Goal: Information Seeking & Learning: Learn about a topic

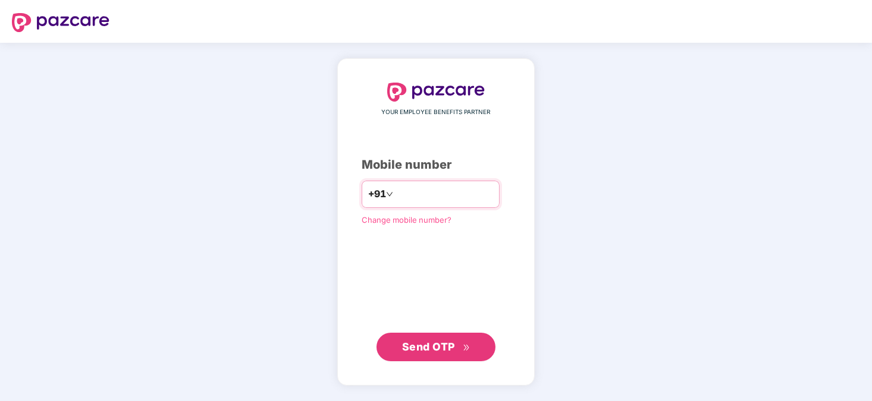
type input "**********"
click at [366, 296] on div "**********" at bounding box center [436, 222] width 149 height 278
click at [398, 338] on button "Send OTP" at bounding box center [435, 346] width 119 height 29
click at [466, 344] on icon "double-right" at bounding box center [467, 348] width 8 height 8
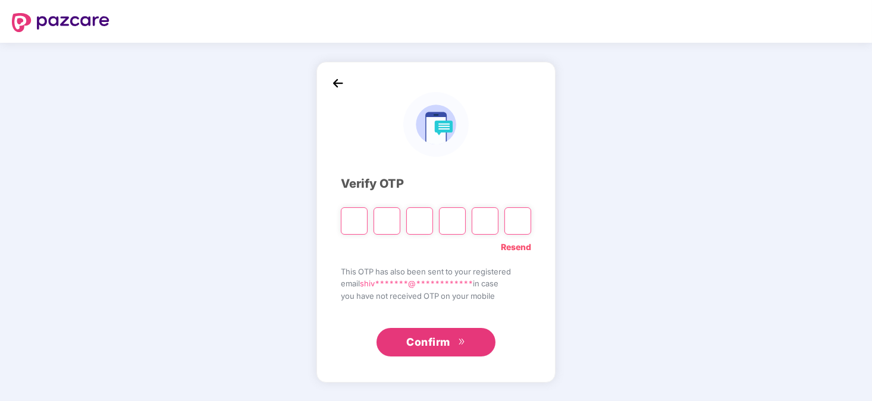
type input "*"
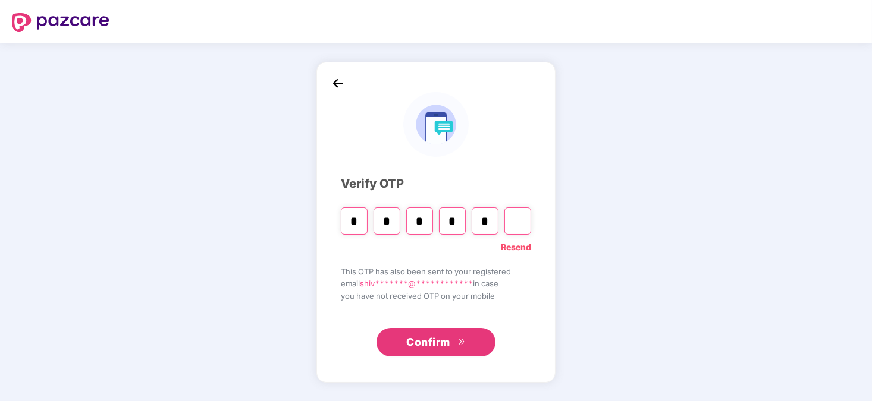
type input "*"
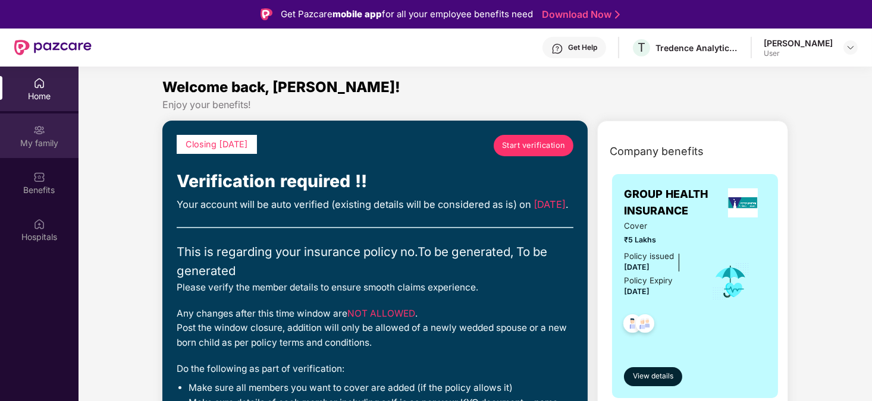
click at [59, 129] on div "My family" at bounding box center [39, 136] width 78 height 45
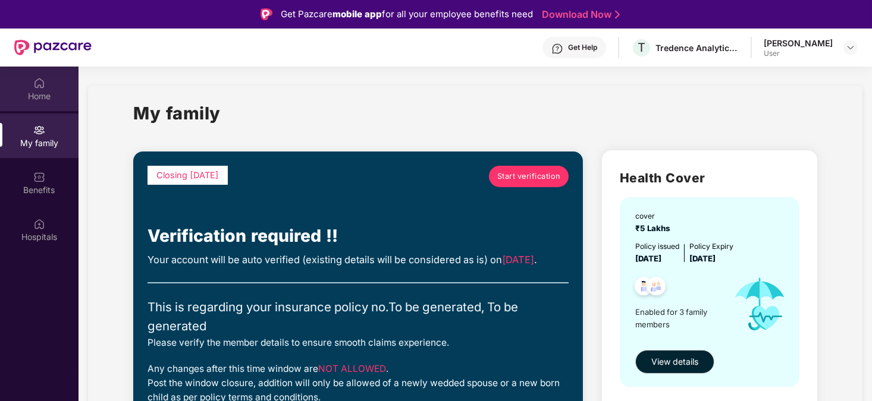
click at [39, 105] on div "Home" at bounding box center [39, 89] width 78 height 45
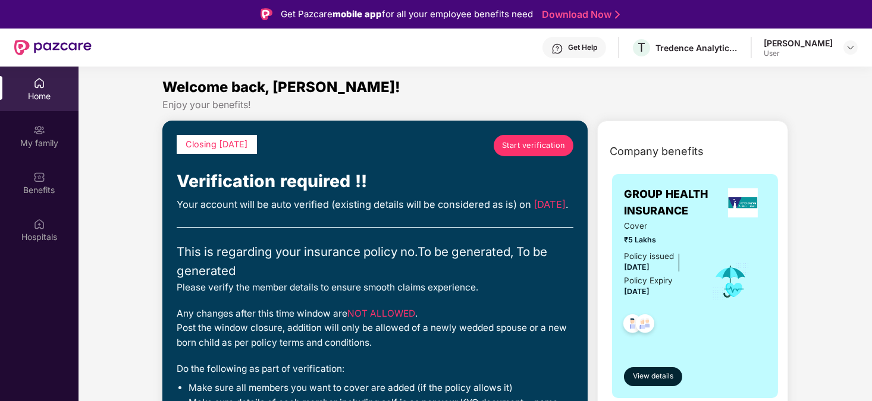
click at [518, 153] on link "Start verification" at bounding box center [534, 145] width 80 height 21
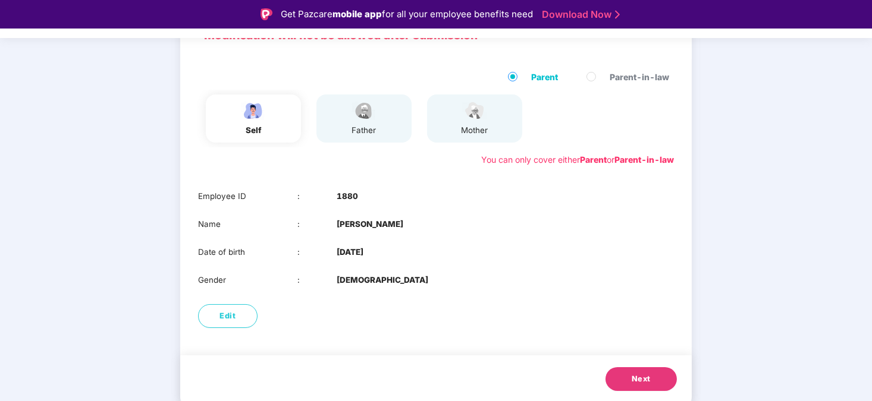
scroll to position [102, 0]
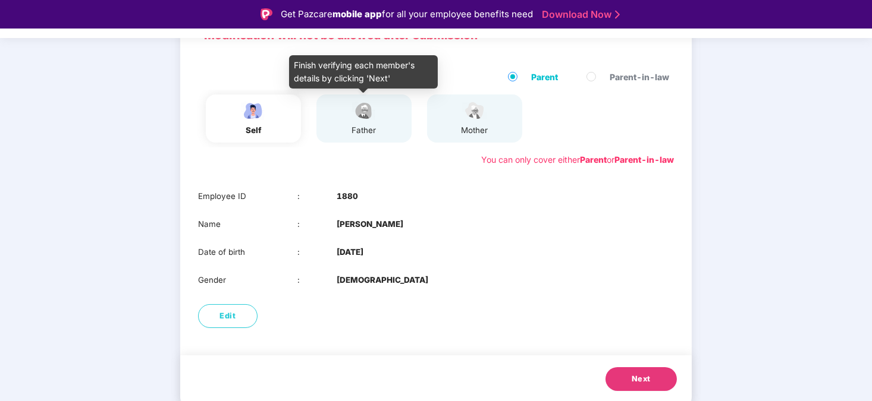
click at [374, 121] on div "father" at bounding box center [364, 118] width 30 height 36
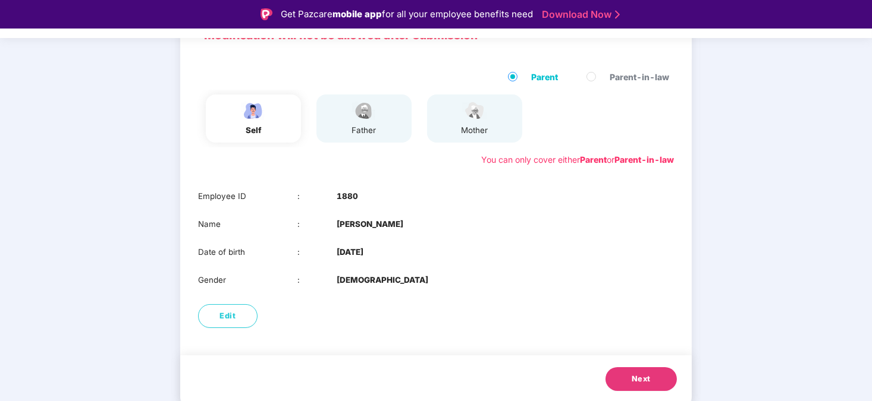
click at [636, 379] on span "Next" at bounding box center [640, 379] width 19 height 12
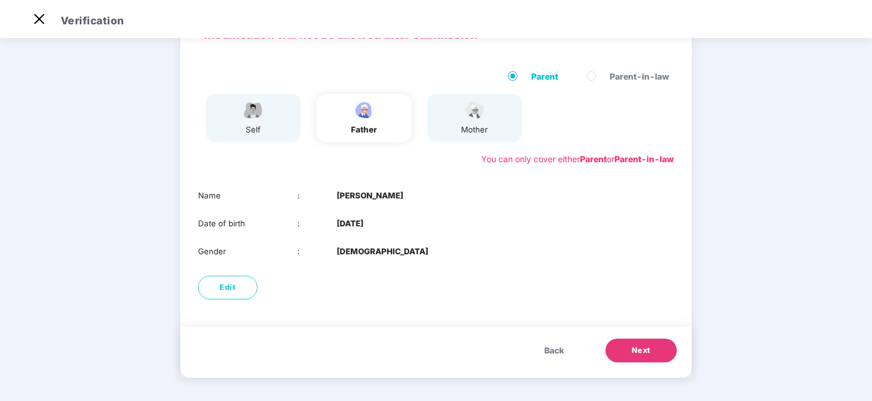
click at [647, 350] on span "Next" at bounding box center [640, 351] width 19 height 12
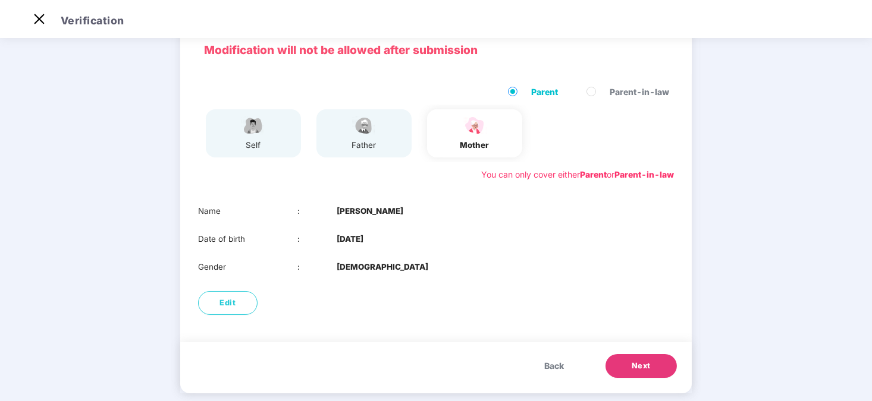
scroll to position [0, 0]
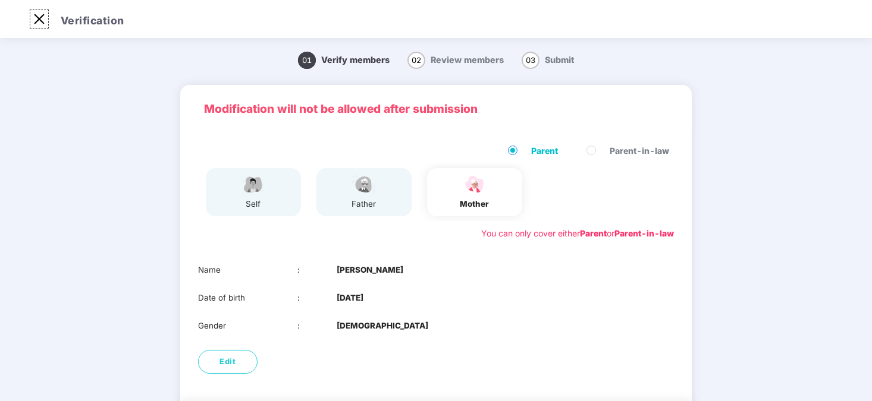
click at [34, 22] on img at bounding box center [39, 19] width 19 height 19
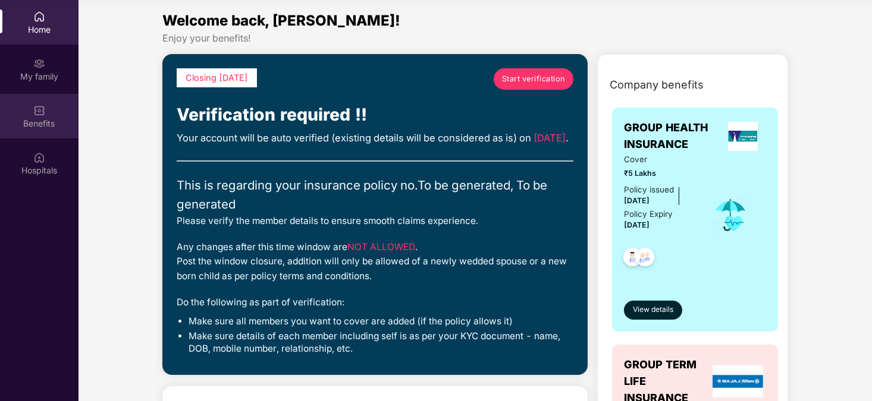
click at [33, 118] on div "Benefits" at bounding box center [39, 124] width 78 height 12
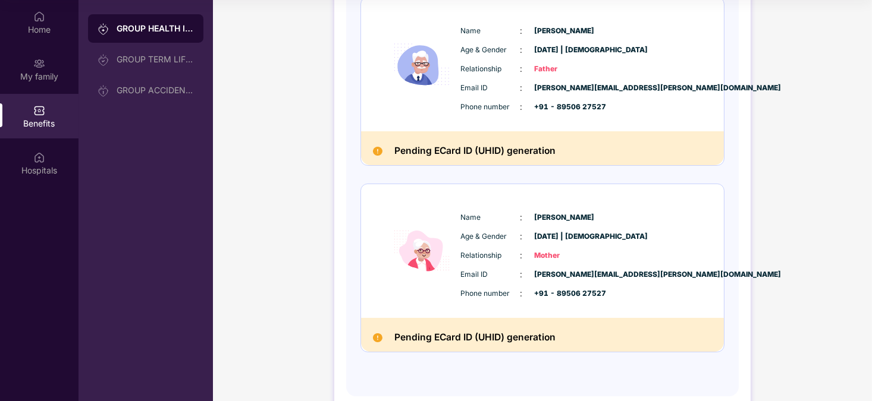
scroll to position [387, 0]
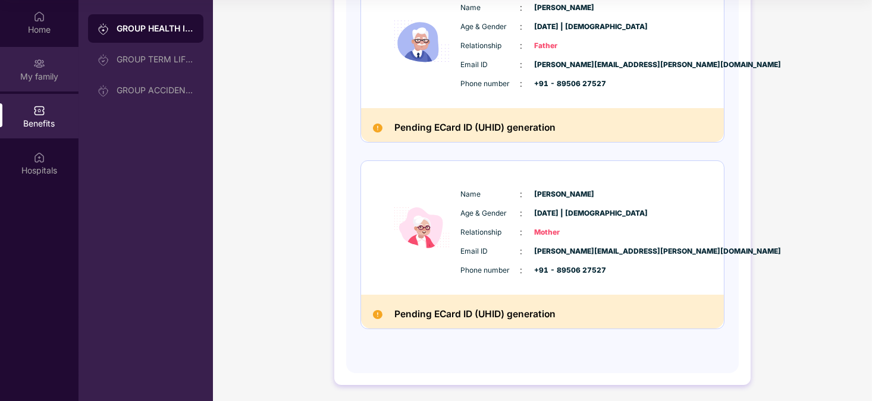
click at [53, 71] on div "My family" at bounding box center [39, 77] width 78 height 12
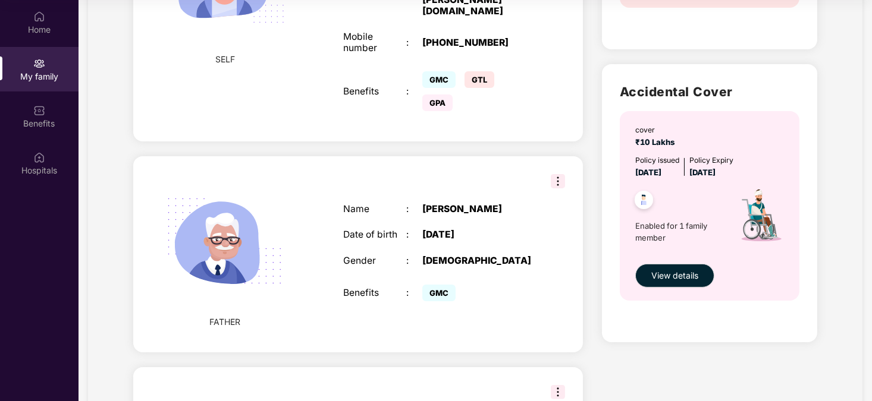
scroll to position [641, 0]
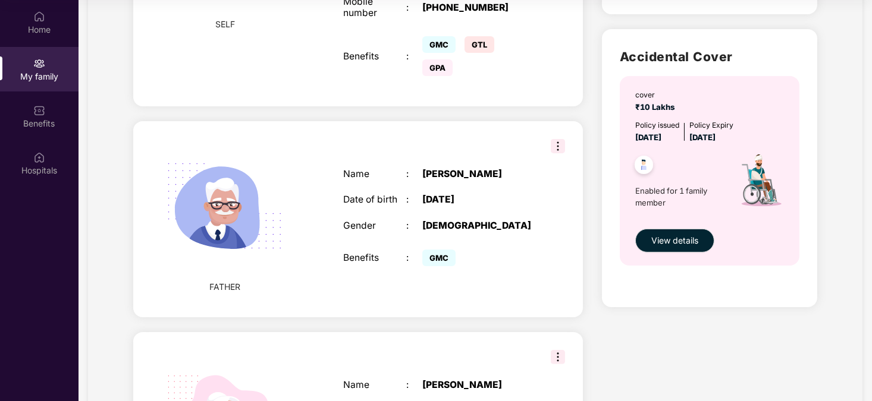
click at [559, 139] on img at bounding box center [558, 146] width 14 height 14
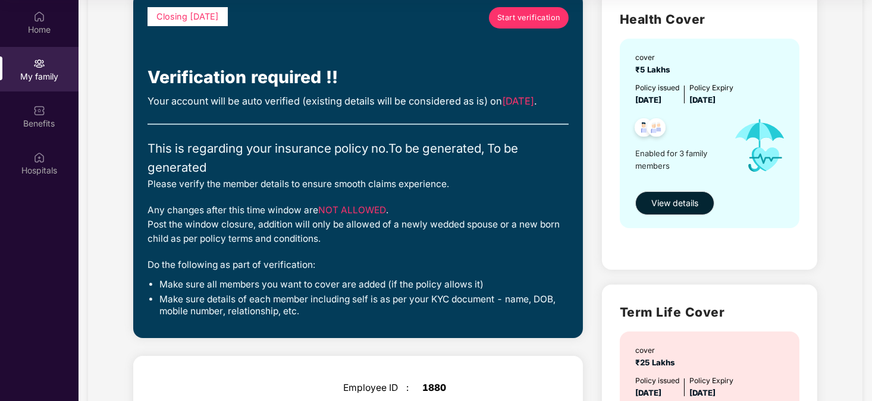
scroll to position [0, 0]
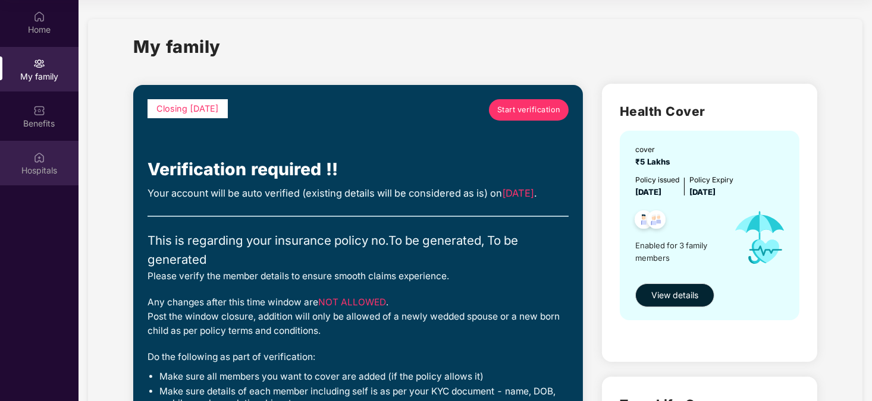
click at [33, 149] on div "Hospitals" at bounding box center [39, 163] width 78 height 45
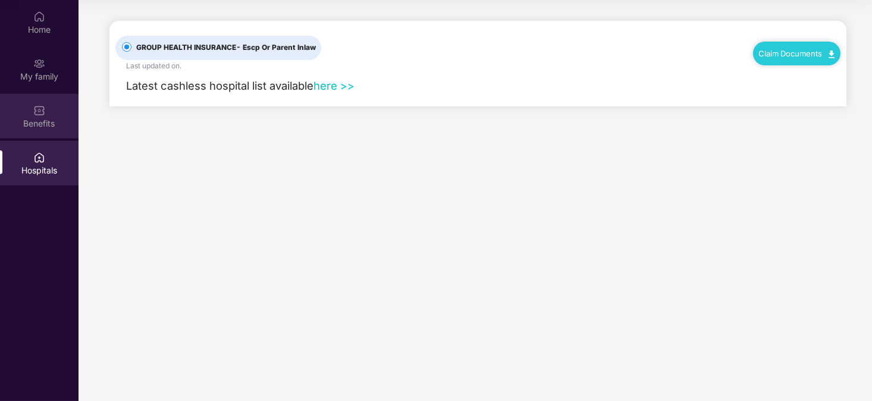
click at [40, 125] on div "Benefits" at bounding box center [39, 124] width 78 height 12
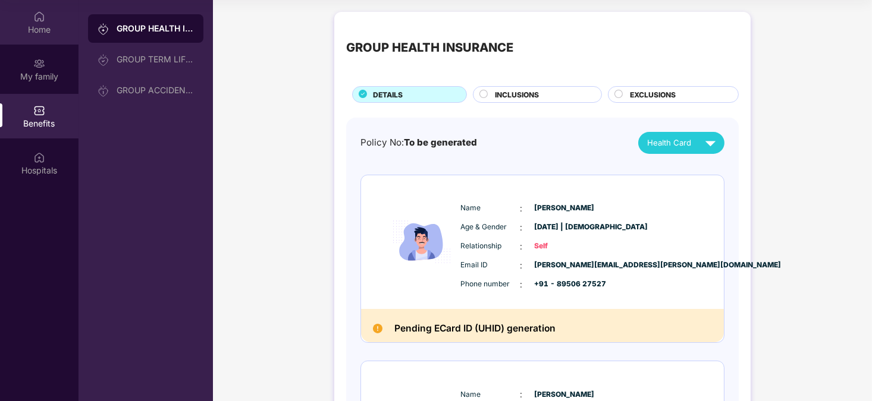
click at [55, 24] on div "Home" at bounding box center [39, 30] width 78 height 12
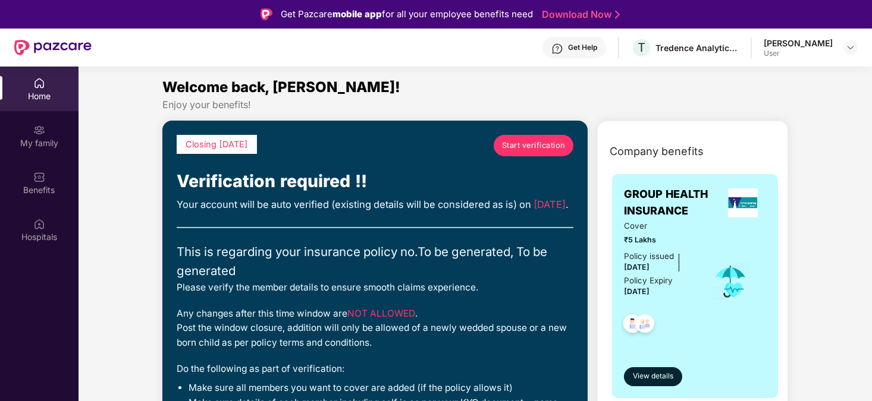
click at [595, 46] on div "Get Help" at bounding box center [582, 48] width 29 height 10
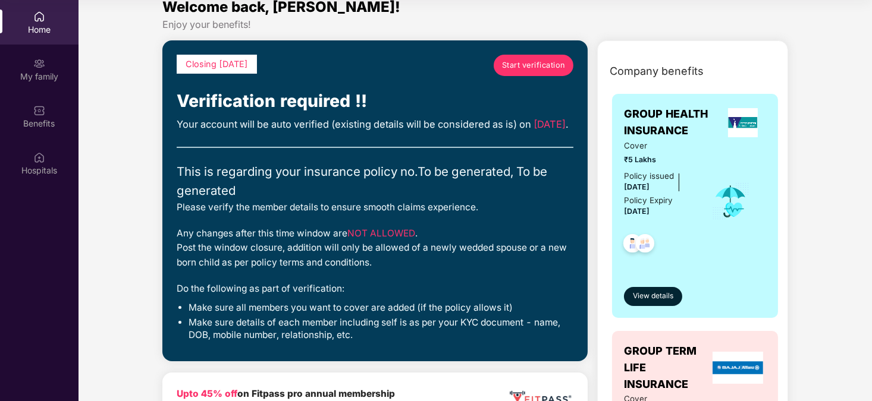
scroll to position [14, 0]
click at [639, 242] on img at bounding box center [644, 245] width 29 height 29
click at [41, 59] on img at bounding box center [39, 64] width 12 height 12
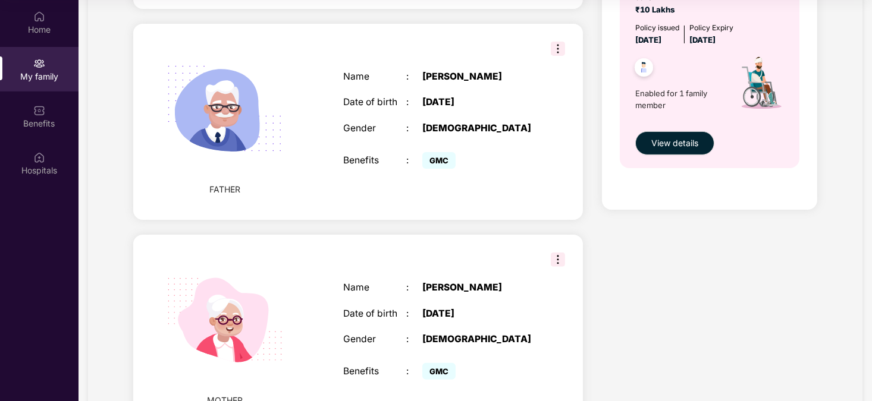
scroll to position [740, 0]
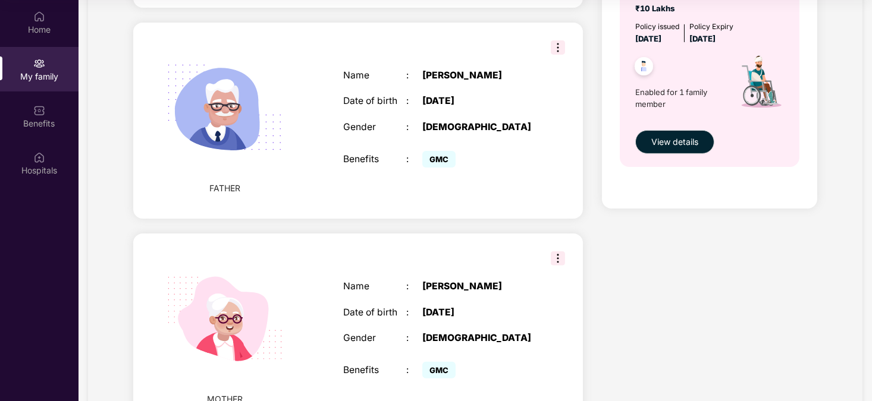
click at [555, 252] on img at bounding box center [558, 259] width 14 height 14
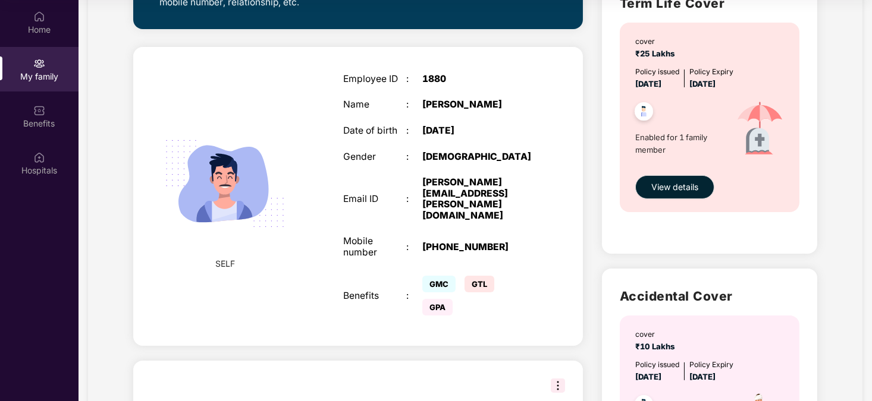
scroll to position [403, 0]
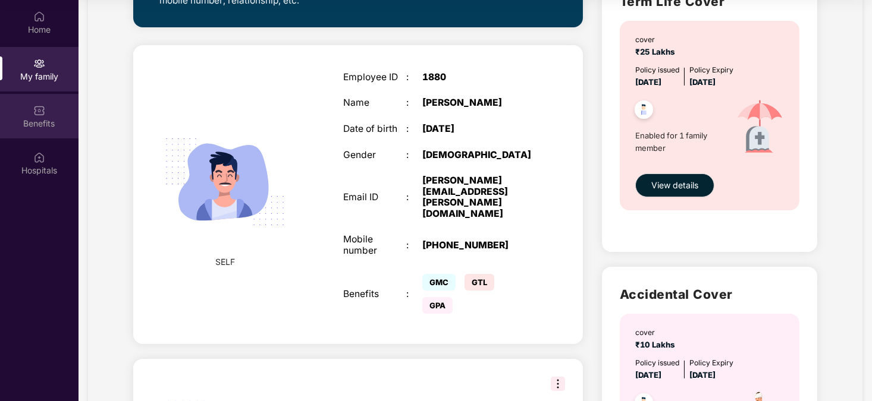
click at [70, 134] on div "Benefits" at bounding box center [39, 116] width 78 height 45
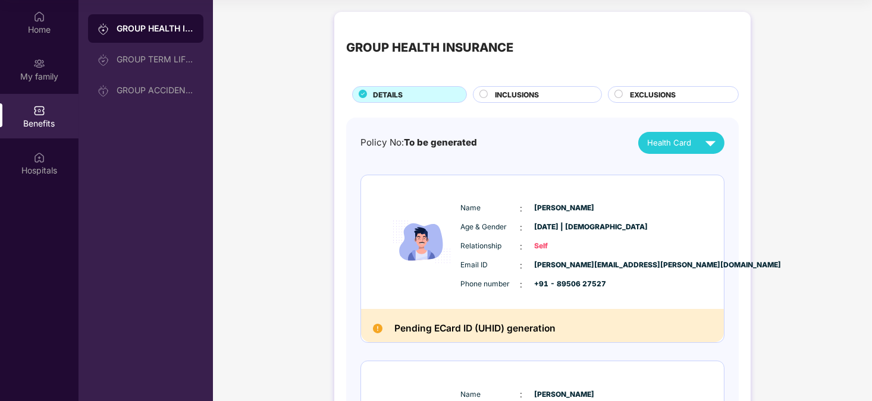
click at [510, 98] on span "INCLUSIONS" at bounding box center [517, 94] width 44 height 11
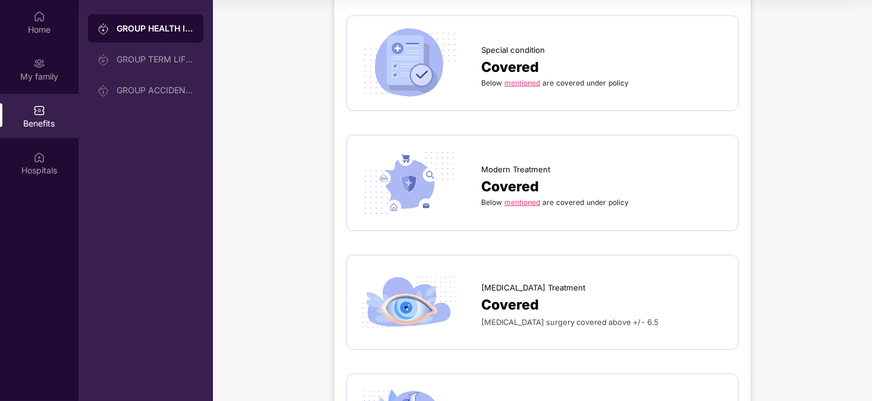
scroll to position [1765, 0]
click at [527, 293] on span "Covered" at bounding box center [510, 303] width 58 height 21
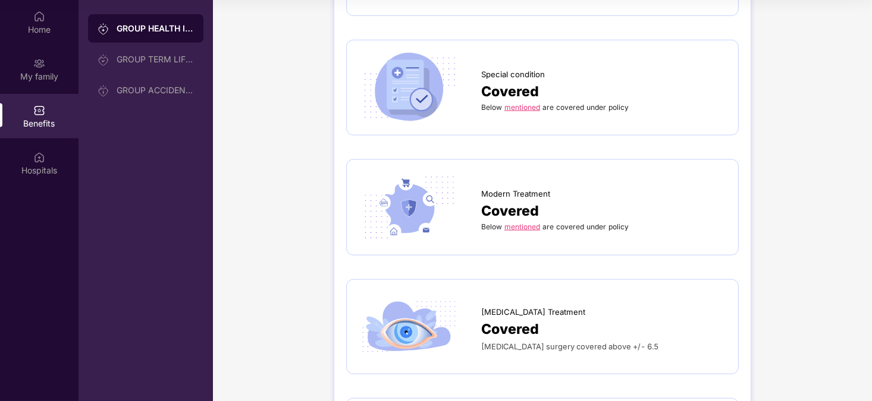
scroll to position [1736, 0]
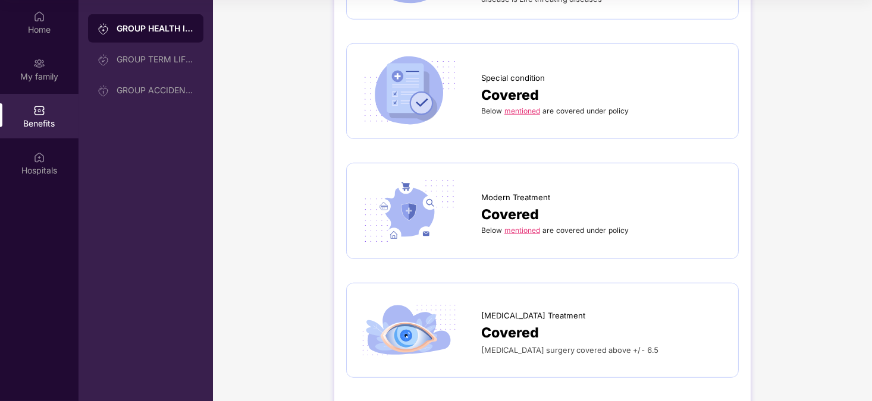
click at [401, 300] on img at bounding box center [409, 331] width 101 height 70
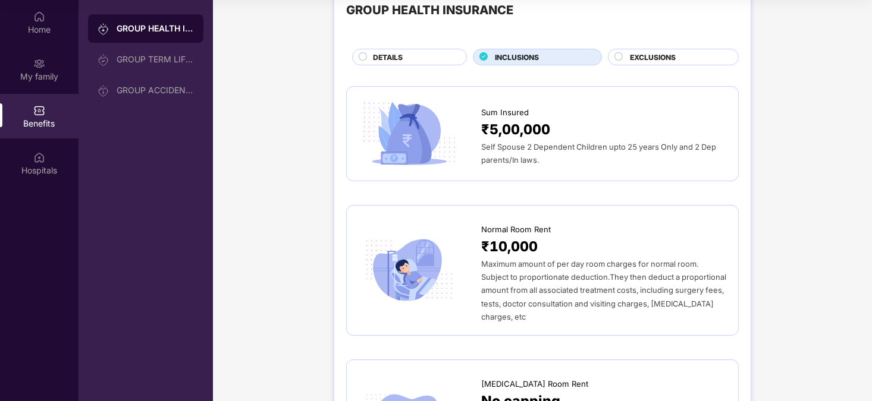
scroll to position [0, 0]
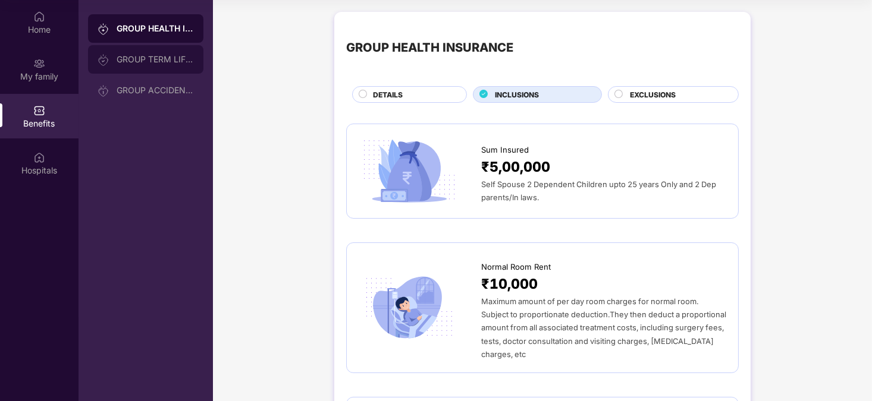
click at [176, 55] on div "GROUP TERM LIFE INSURANCE" at bounding box center [155, 60] width 77 height 10
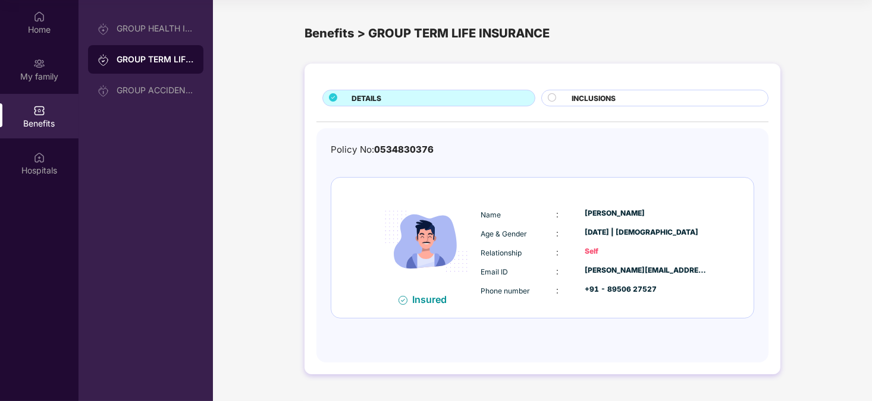
click at [604, 87] on div "DETAILS INCLUSIONS Policy No: 0534830376 Insured Name : [PERSON_NAME] Age & Gen…" at bounding box center [542, 220] width 476 height 312
click at [601, 105] on div "INCLUSIONS" at bounding box center [663, 99] width 196 height 13
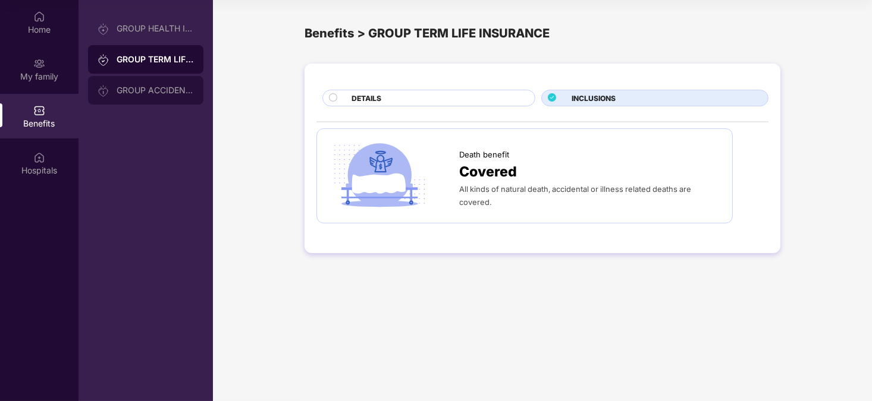
click at [174, 92] on div "GROUP ACCIDENTAL INSURANCE" at bounding box center [155, 91] width 77 height 10
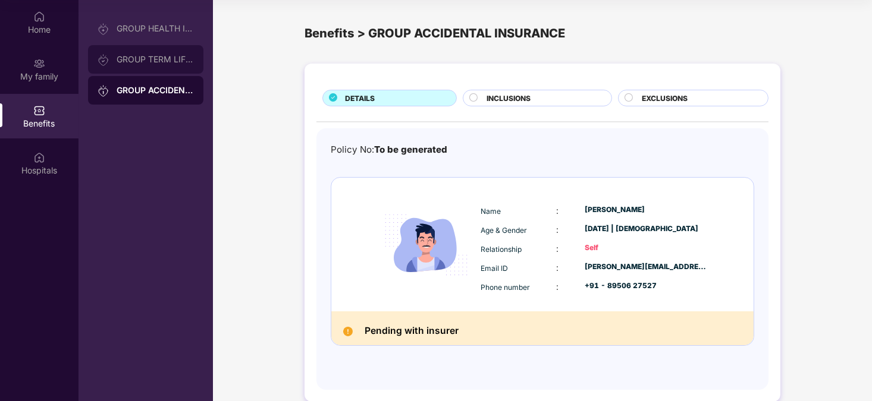
click at [180, 61] on div "GROUP TERM LIFE INSURANCE" at bounding box center [155, 60] width 77 height 10
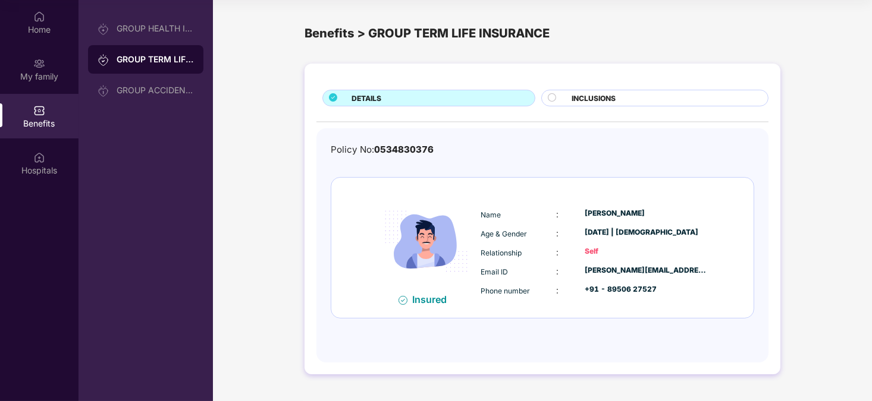
click at [623, 93] on div "INCLUSIONS" at bounding box center [663, 99] width 196 height 13
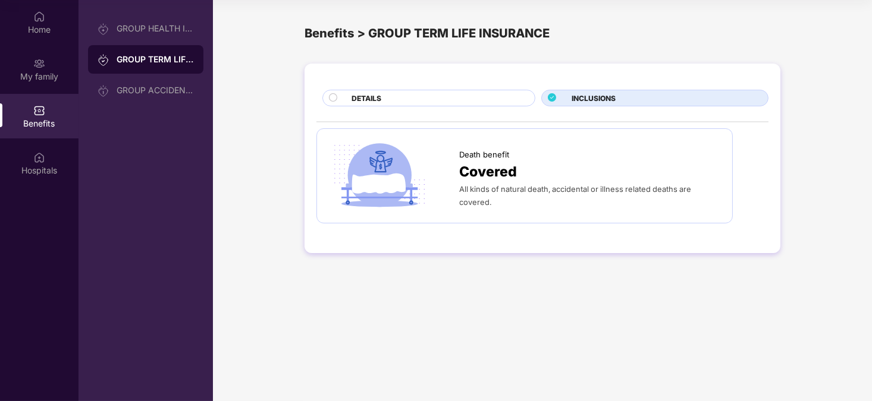
click at [586, 161] on div "Covered" at bounding box center [589, 171] width 261 height 21
click at [460, 98] on div "DETAILS" at bounding box center [436, 99] width 183 height 13
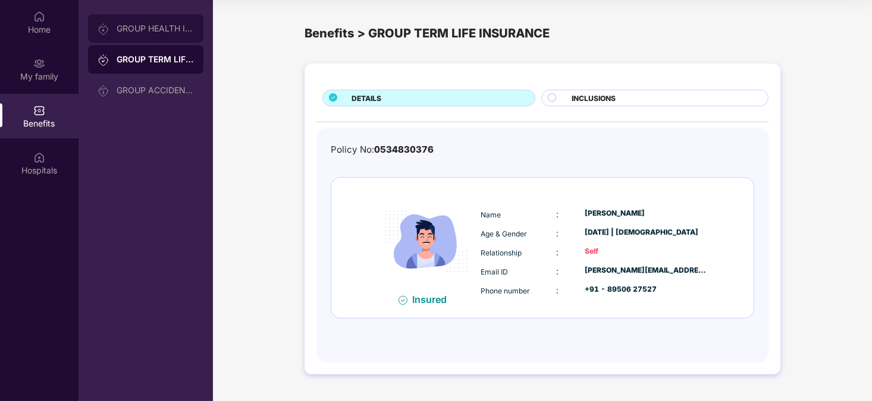
click at [186, 26] on div "GROUP HEALTH INSURANCE" at bounding box center [155, 29] width 77 height 10
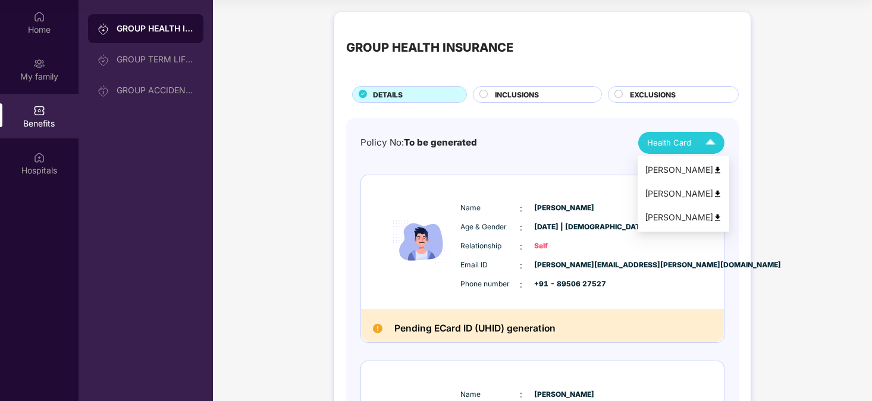
click at [668, 145] on span "Health Card" at bounding box center [669, 143] width 44 height 12
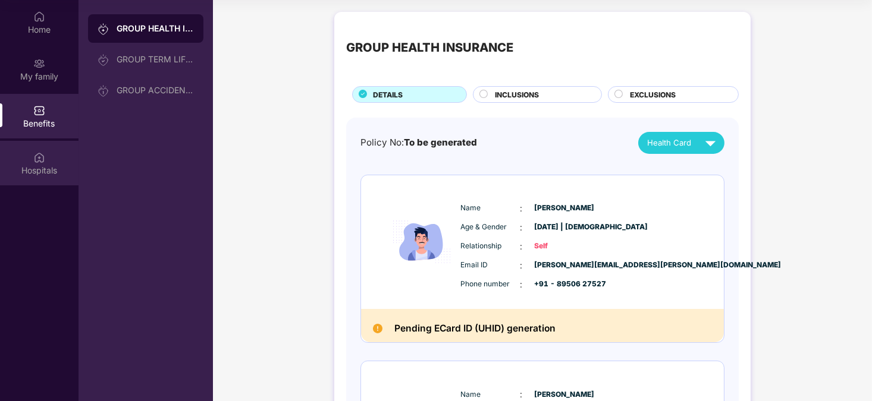
click at [40, 170] on div "Hospitals" at bounding box center [39, 171] width 78 height 12
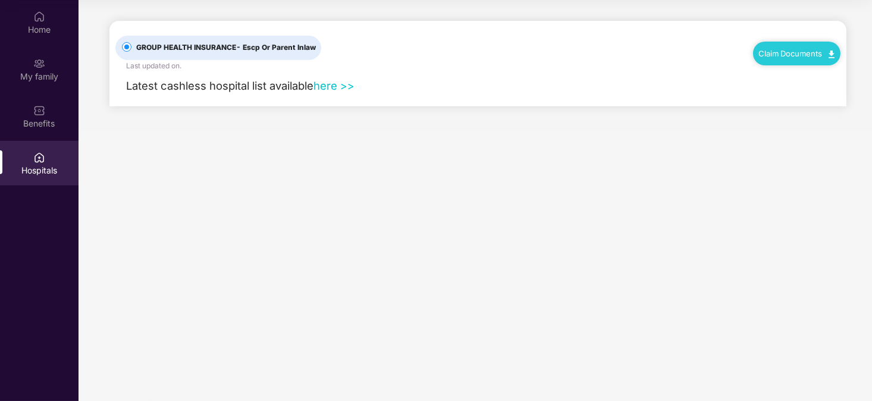
click at [341, 87] on link "here >>" at bounding box center [333, 85] width 41 height 13
click at [31, 71] on div "My family" at bounding box center [39, 77] width 78 height 12
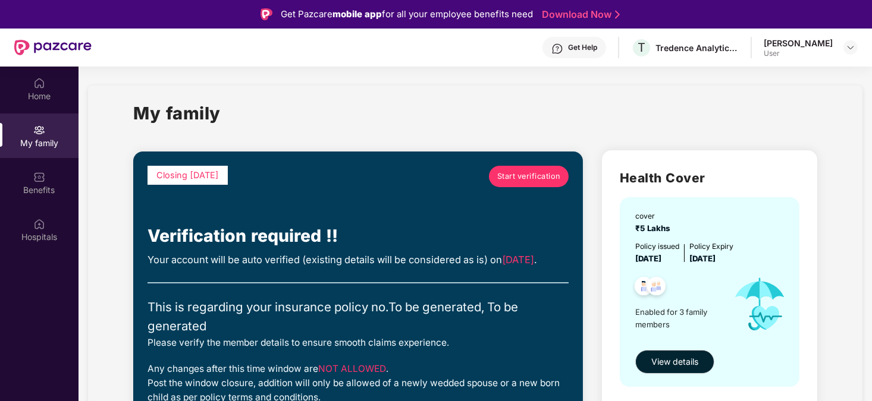
click at [597, 43] on div "Get Help" at bounding box center [582, 48] width 29 height 10
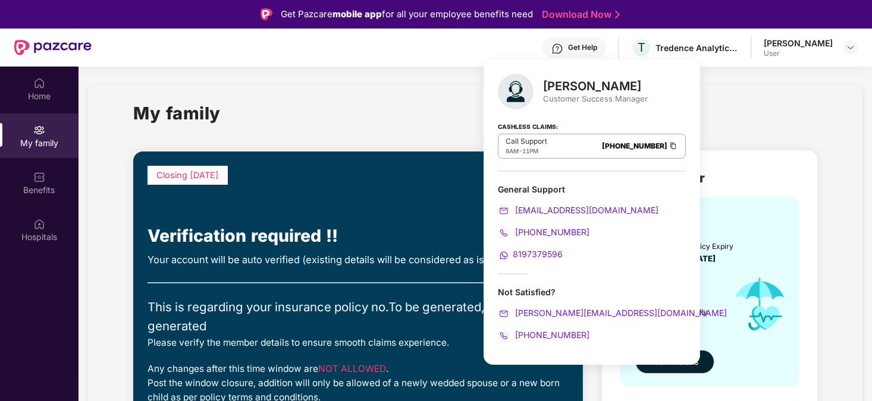
click at [434, 121] on div "My family" at bounding box center [475, 120] width 684 height 41
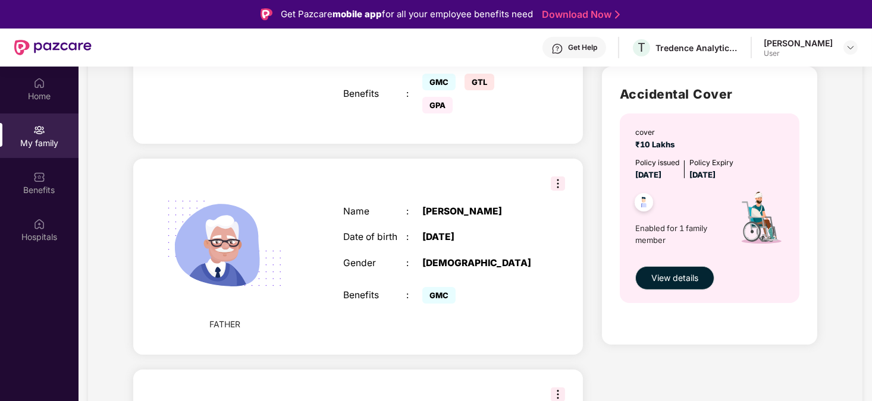
scroll to position [671, 0]
